Goal: Task Accomplishment & Management: Use online tool/utility

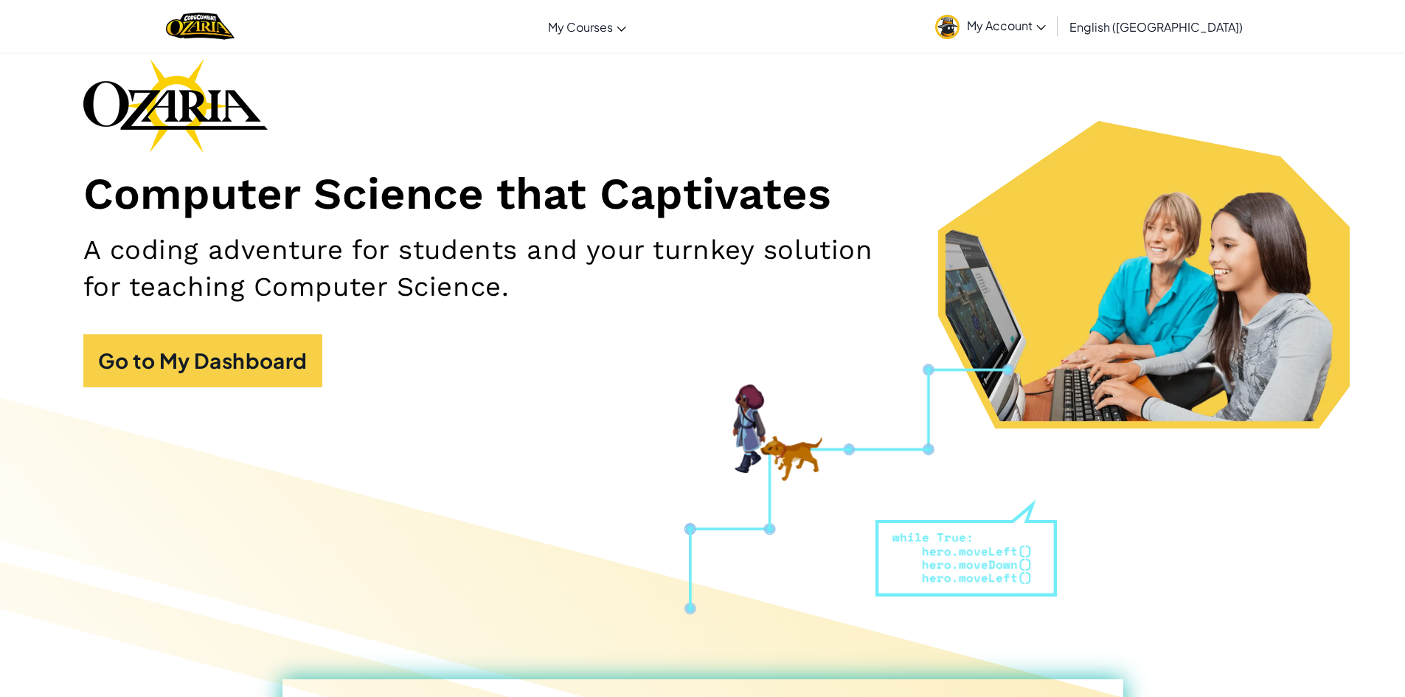
scroll to position [74, 0]
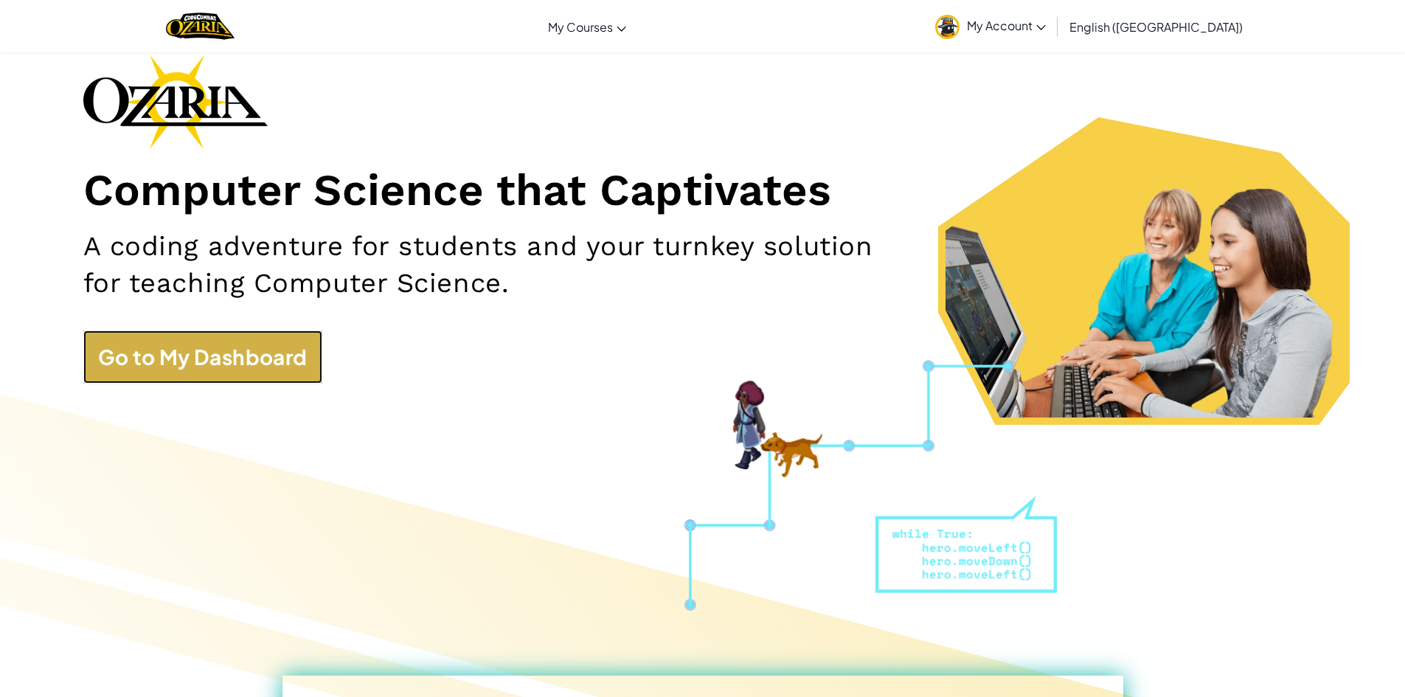
click at [193, 357] on link "Go to My Dashboard" at bounding box center [202, 356] width 239 height 53
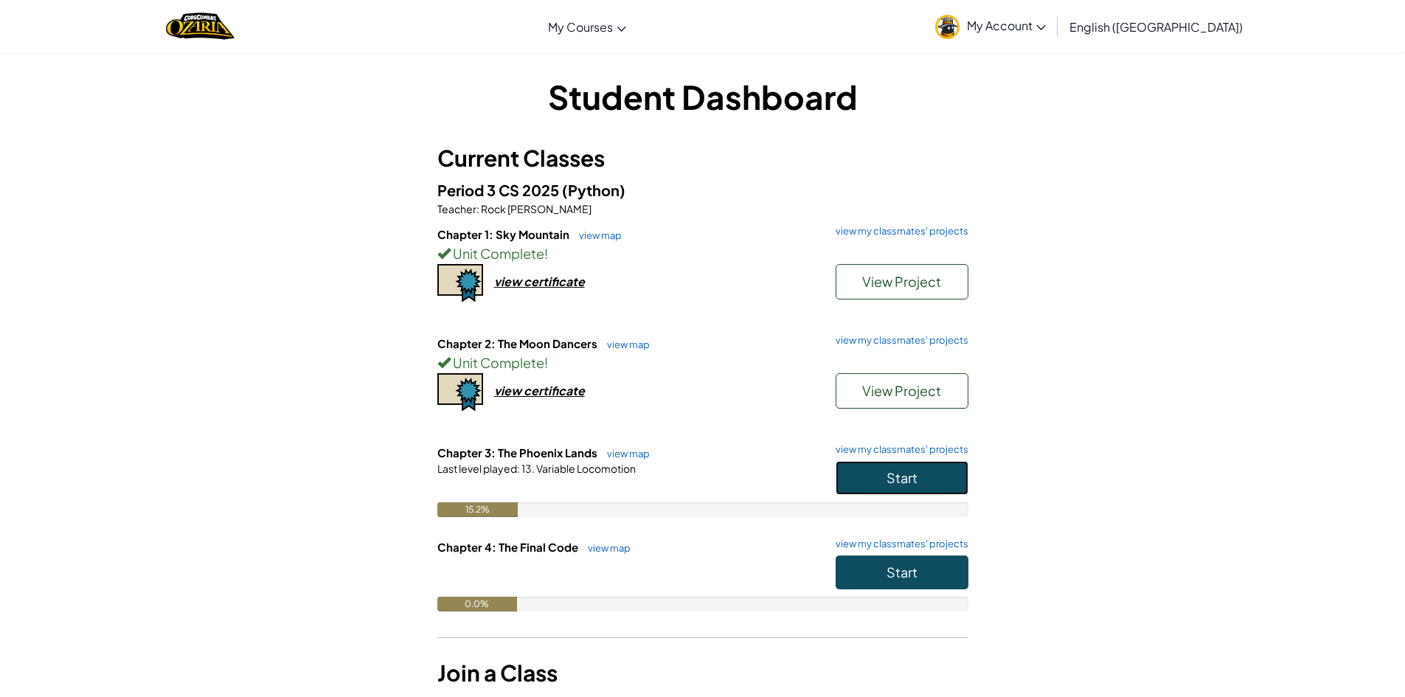
click at [862, 474] on button "Start" at bounding box center [902, 478] width 133 height 34
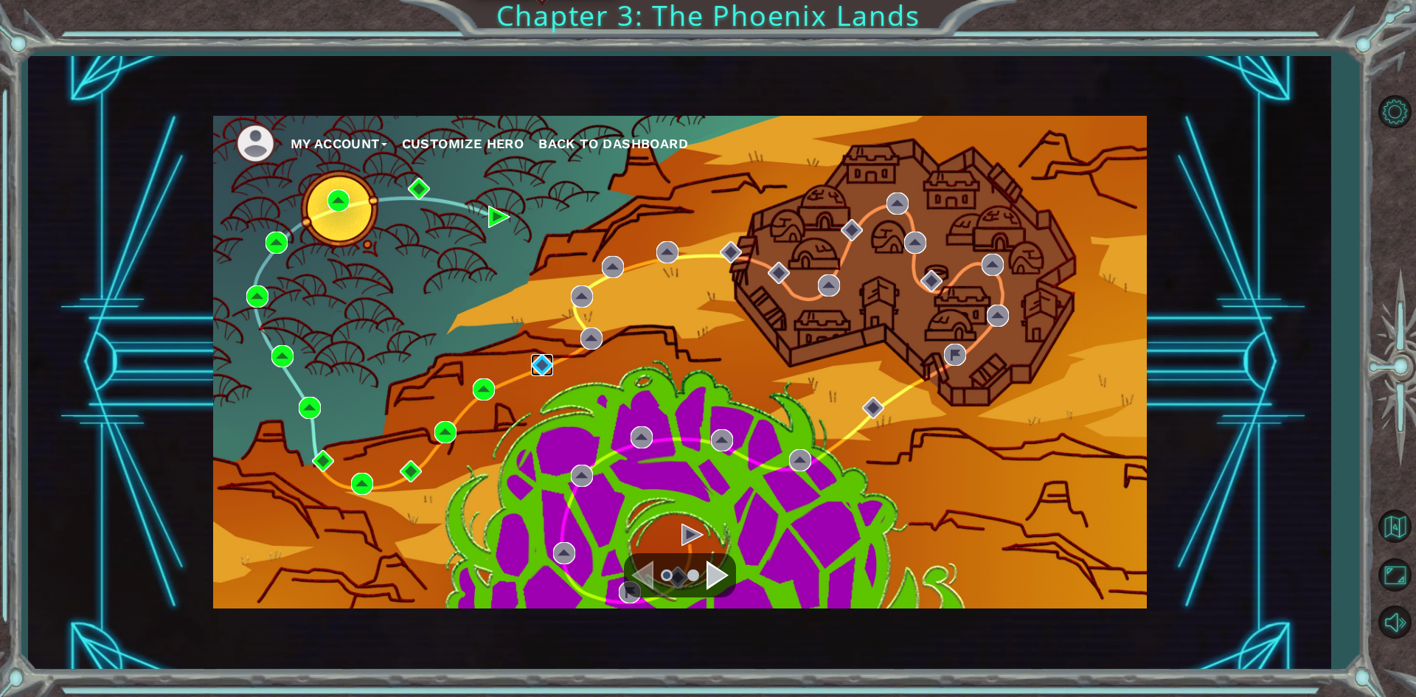
click at [551, 362] on img at bounding box center [542, 365] width 22 height 22
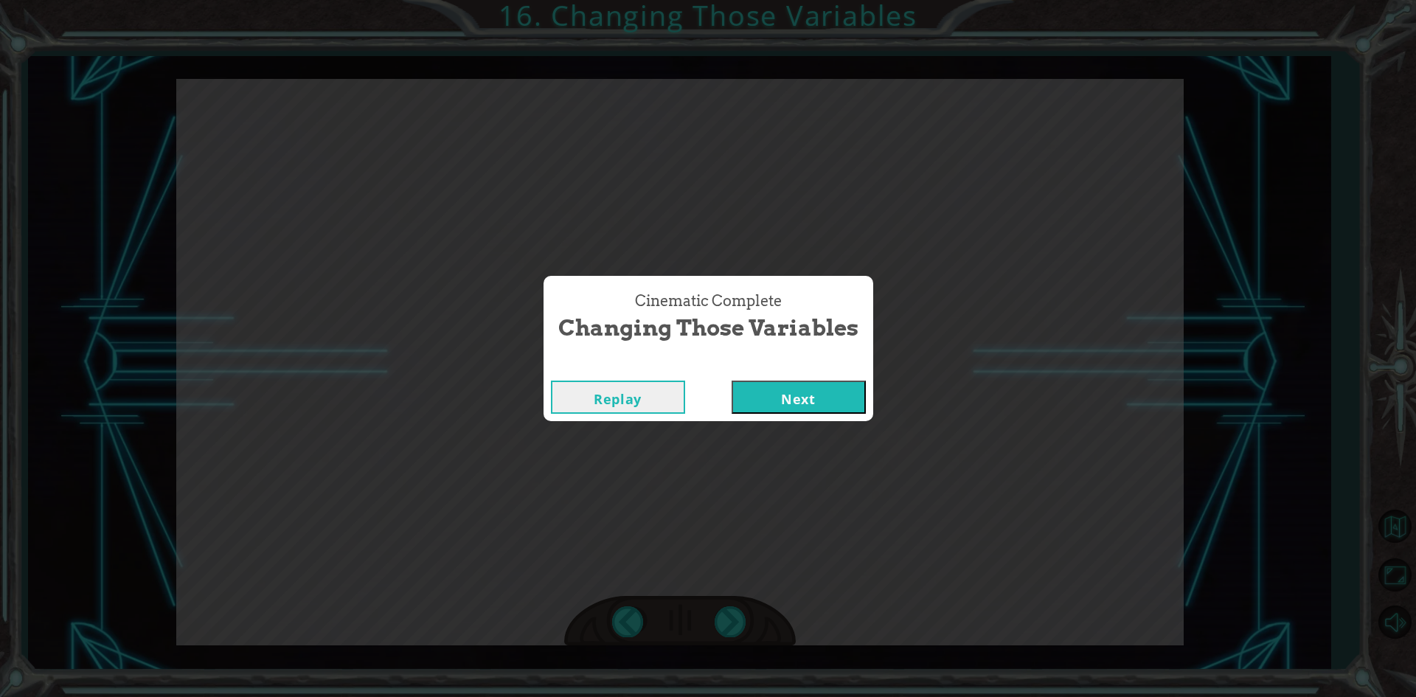
click at [812, 391] on button "Next" at bounding box center [799, 397] width 134 height 33
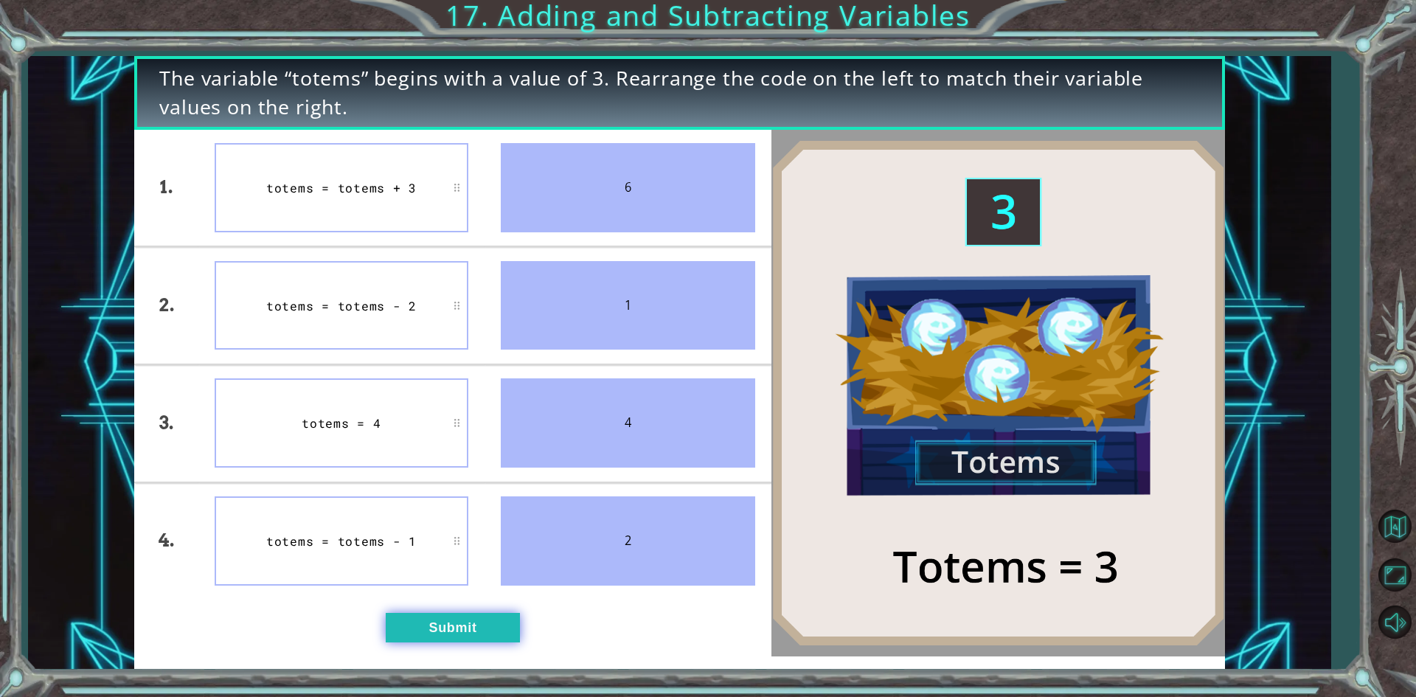
click at [461, 616] on button "Submit" at bounding box center [453, 628] width 134 height 30
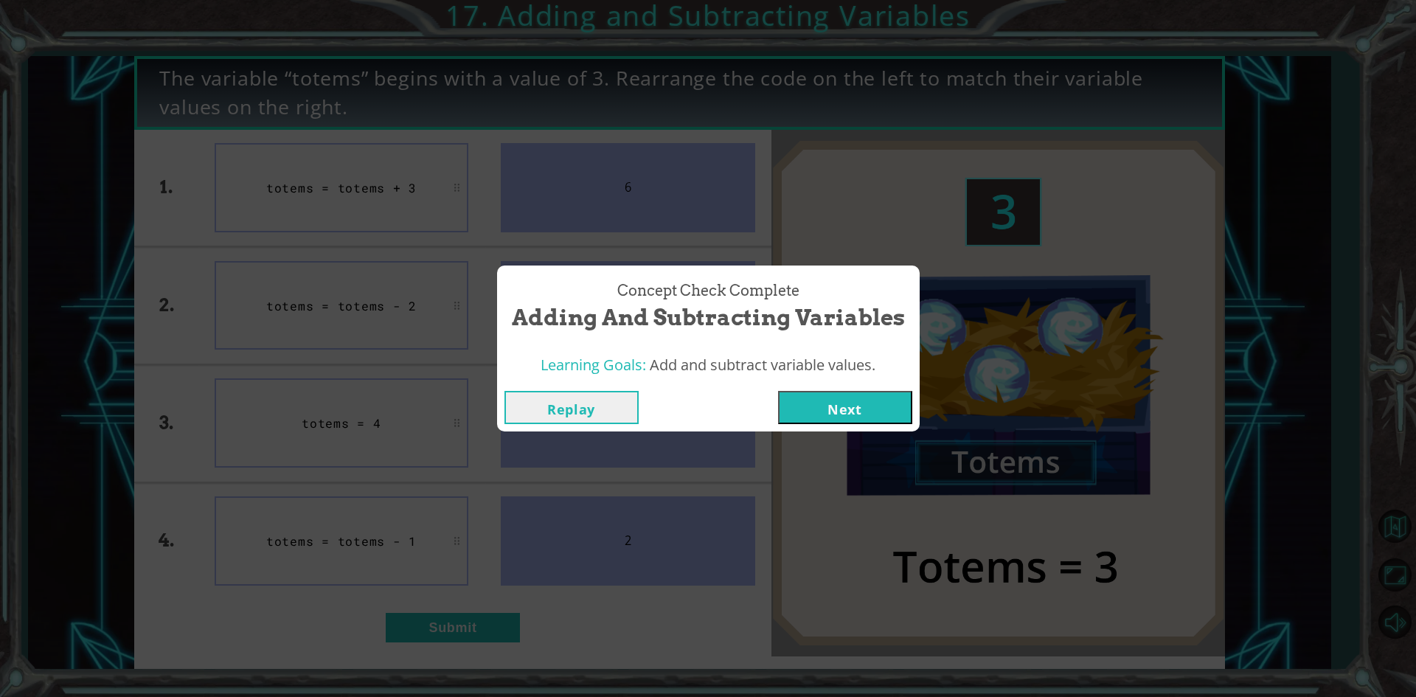
drag, startPoint x: 878, startPoint y: 385, endPoint x: 882, endPoint y: 435, distance: 50.4
click at [878, 398] on div "Replay Next" at bounding box center [708, 408] width 423 height 48
click at [883, 404] on button "Next" at bounding box center [845, 407] width 134 height 33
